Goal: Task Accomplishment & Management: Manage account settings

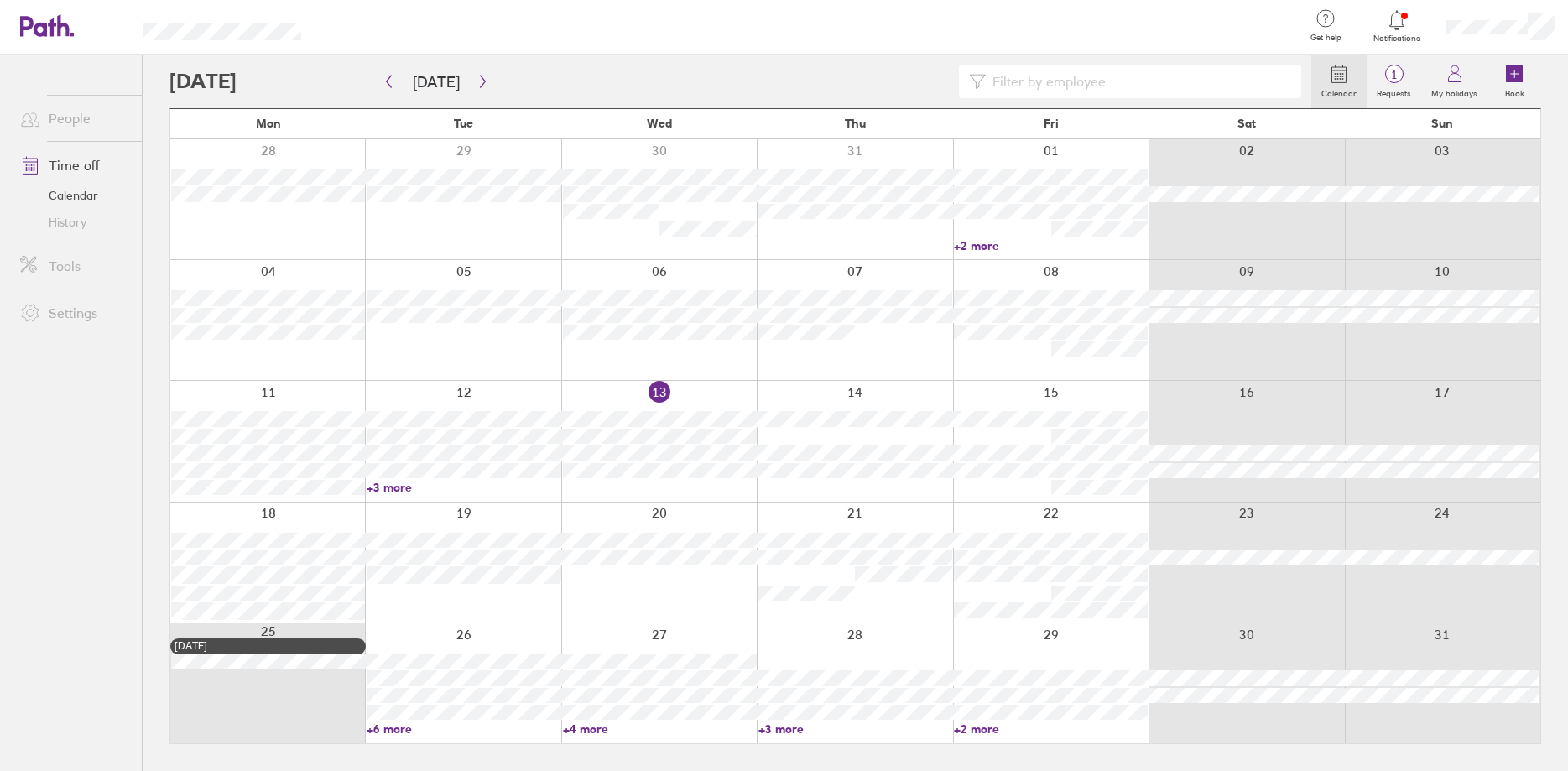
click at [1402, 17] on icon at bounding box center [1396, 19] width 15 height 19
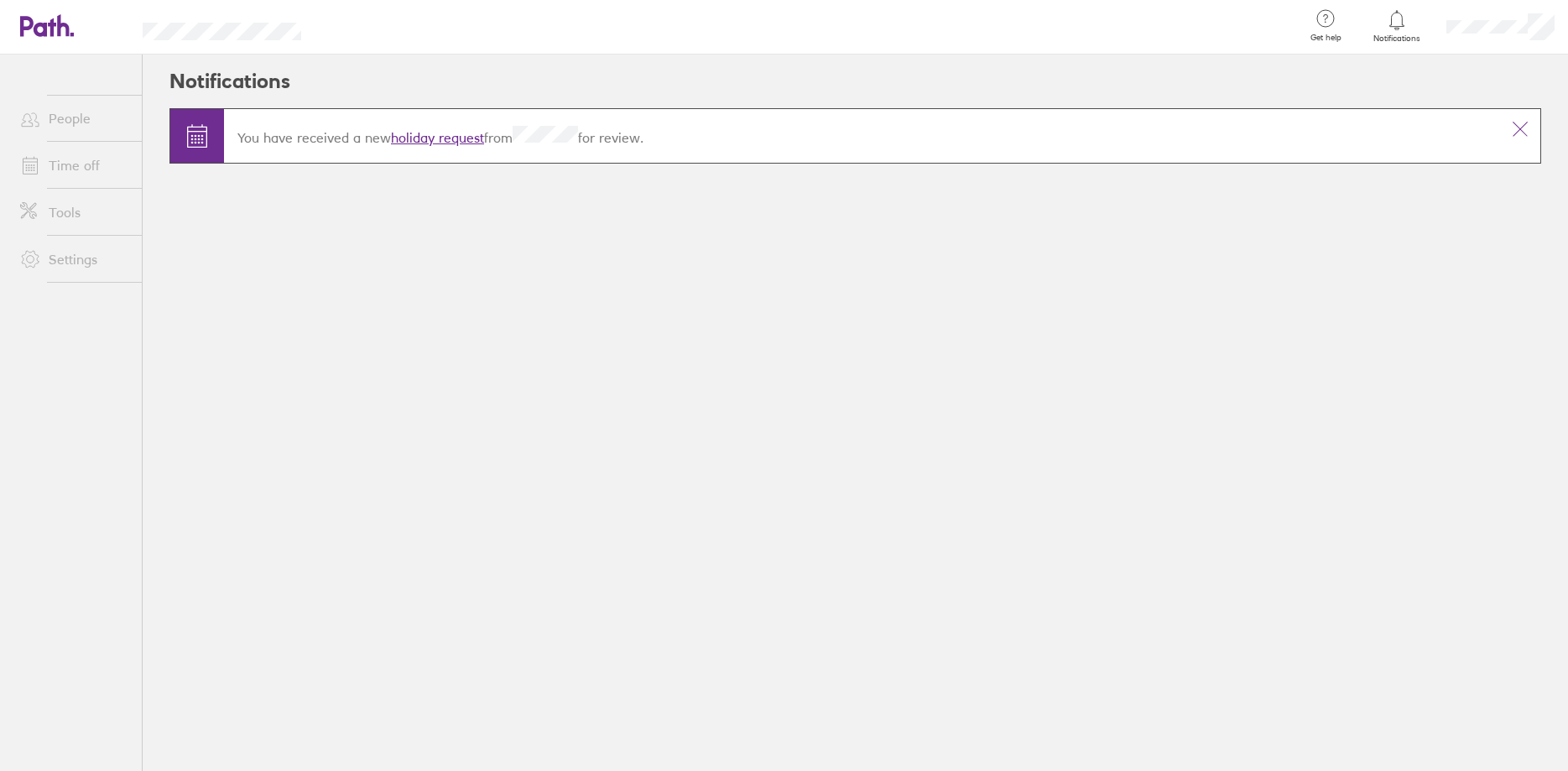
click at [472, 137] on link "holiday request" at bounding box center [437, 138] width 93 height 17
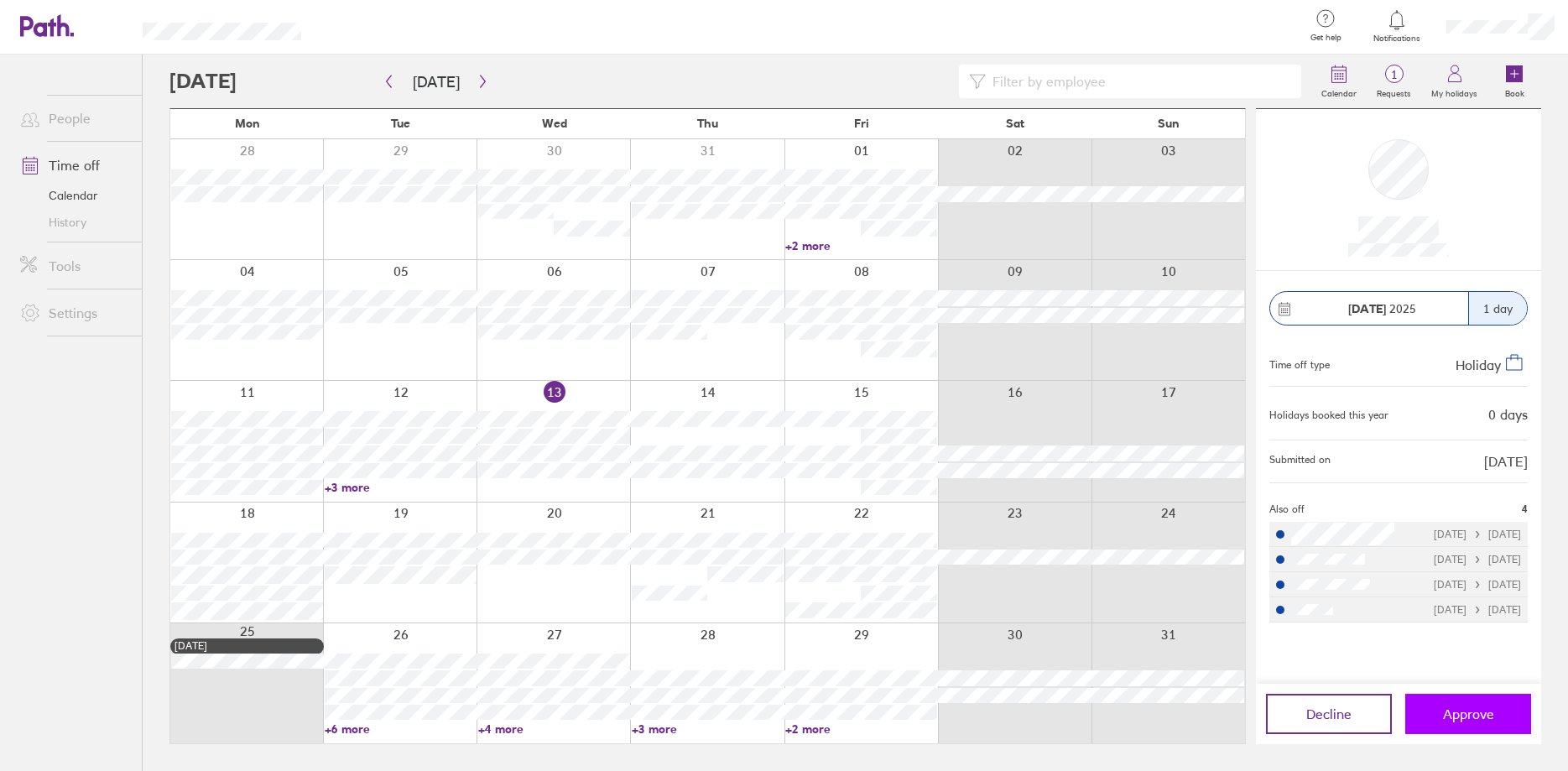
click at [1456, 715] on span "Approve" at bounding box center [1468, 714] width 51 height 15
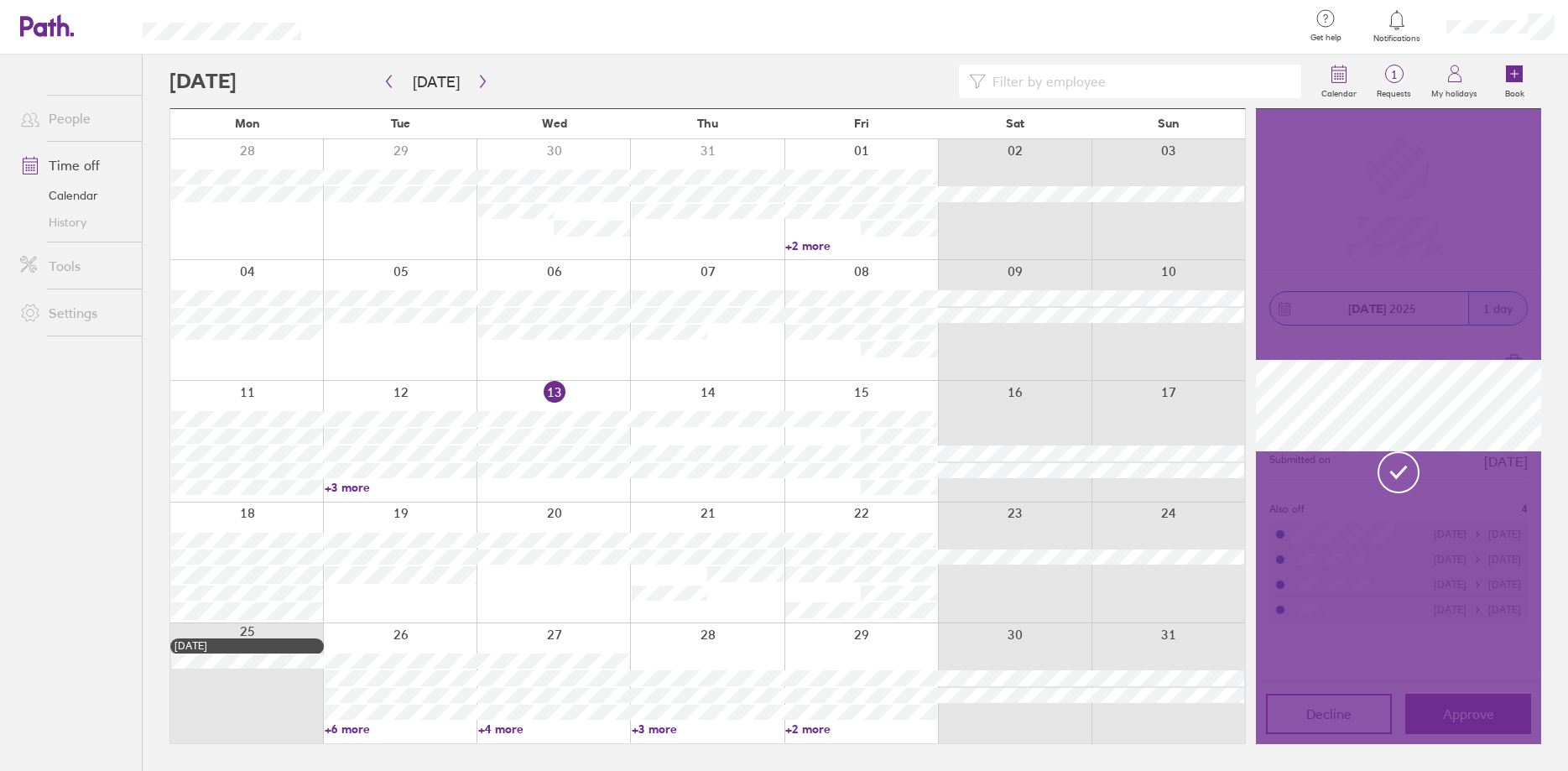
click at [1404, 475] on icon at bounding box center [1398, 472] width 22 height 25
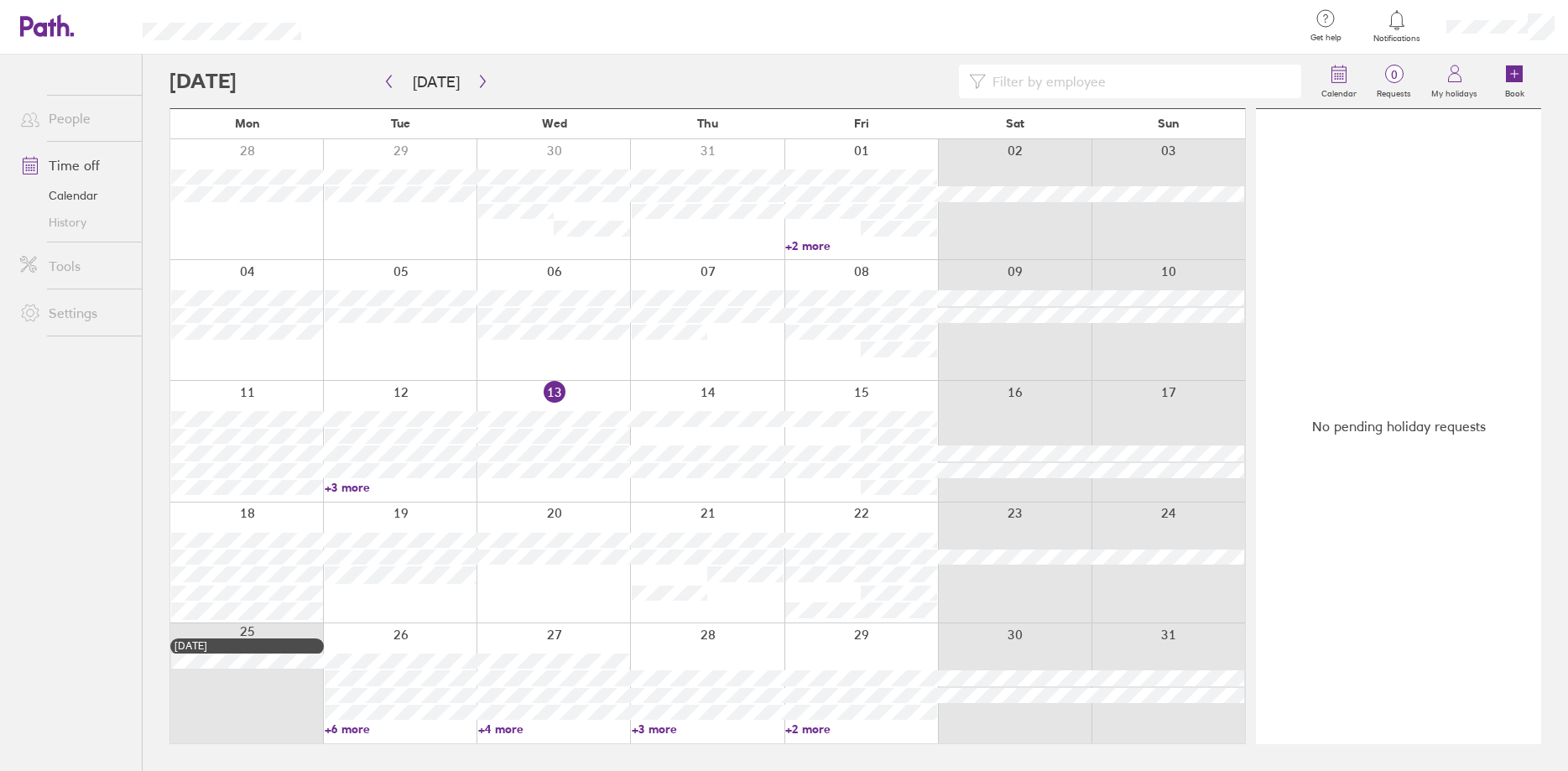
click at [1393, 26] on icon at bounding box center [1396, 20] width 20 height 20
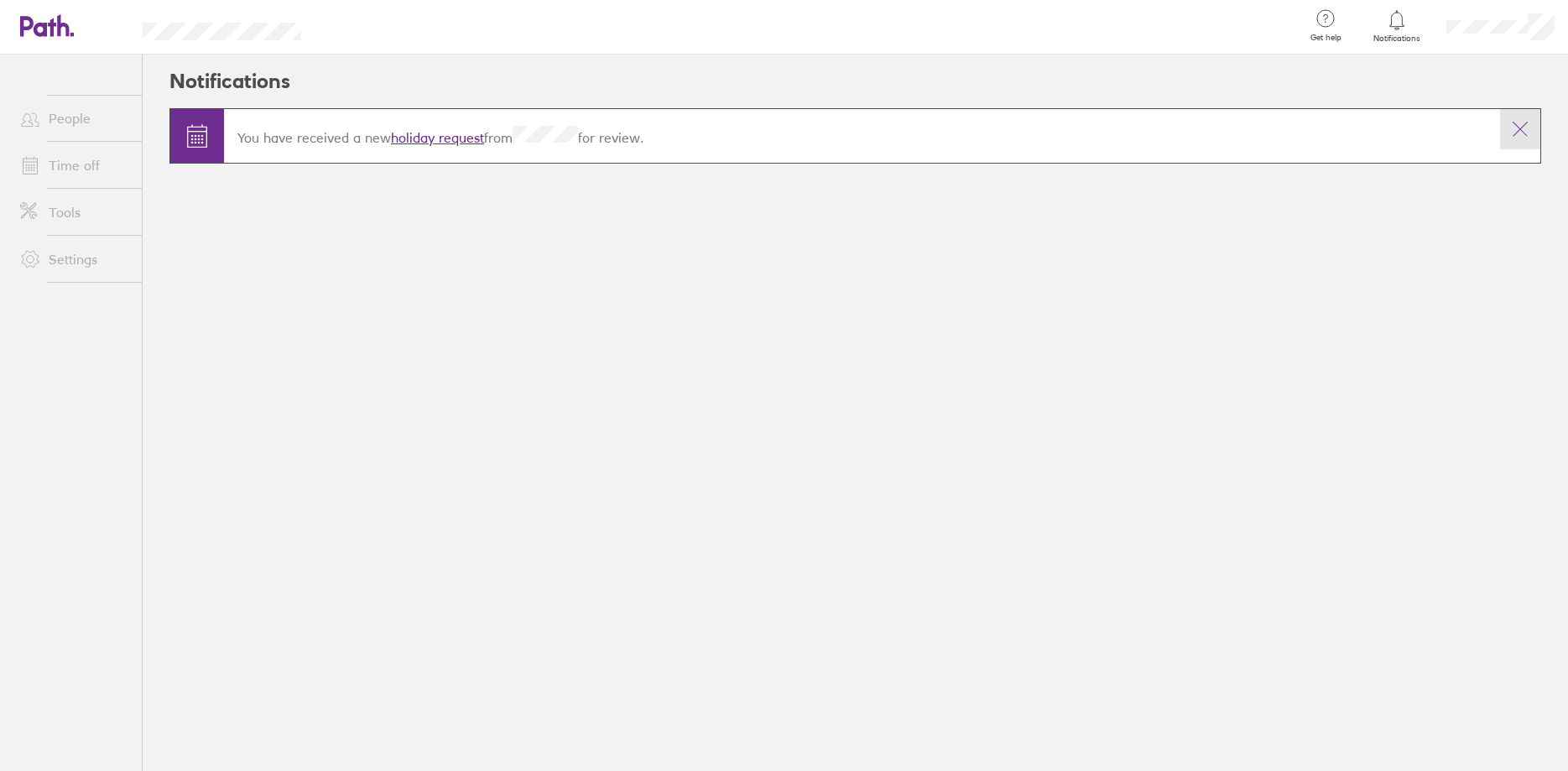
click at [1515, 131] on icon at bounding box center [1520, 129] width 20 height 20
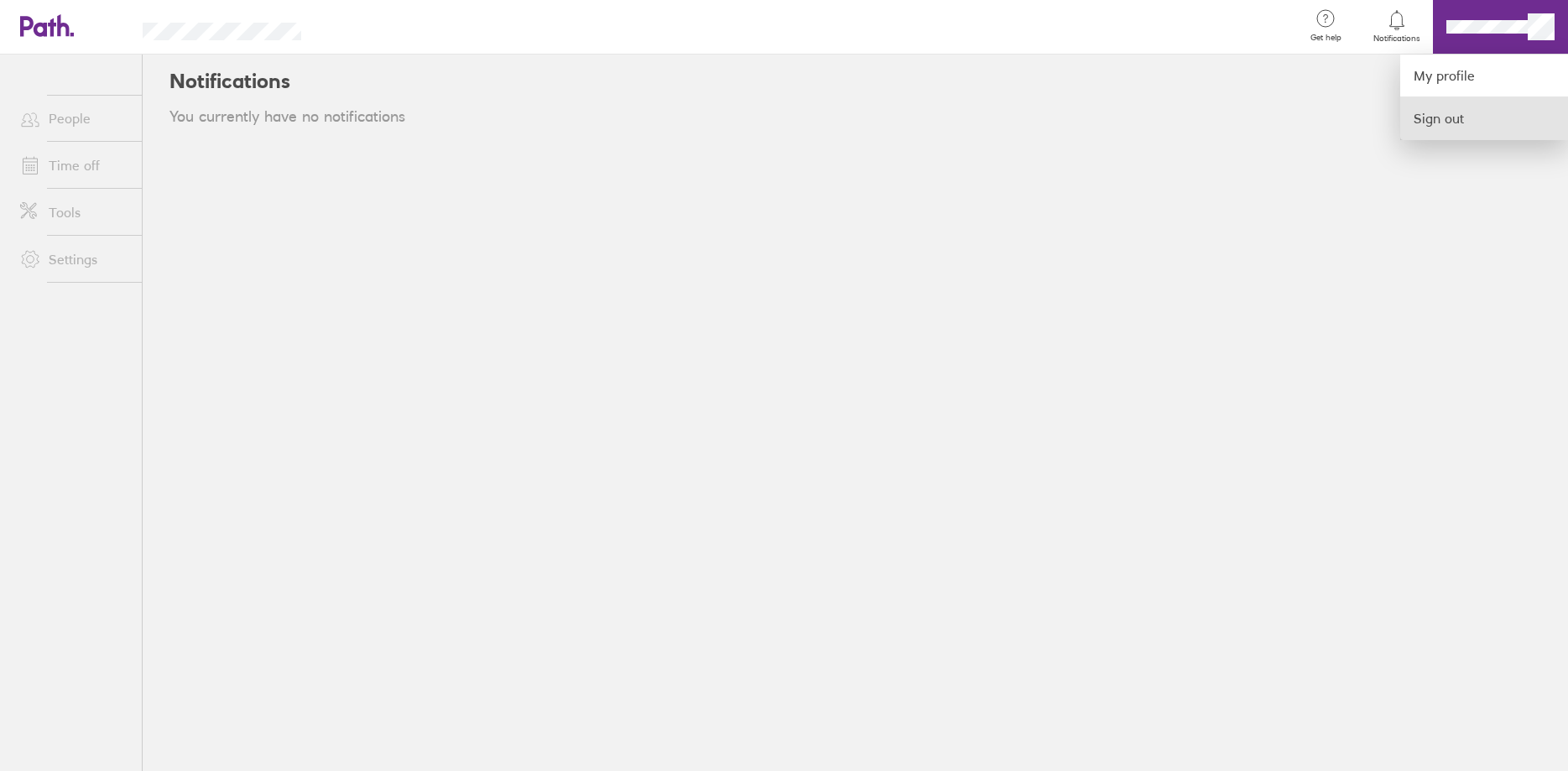
click at [1430, 114] on link "Sign out" at bounding box center [1484, 118] width 168 height 42
